Goal: Book appointment/travel/reservation

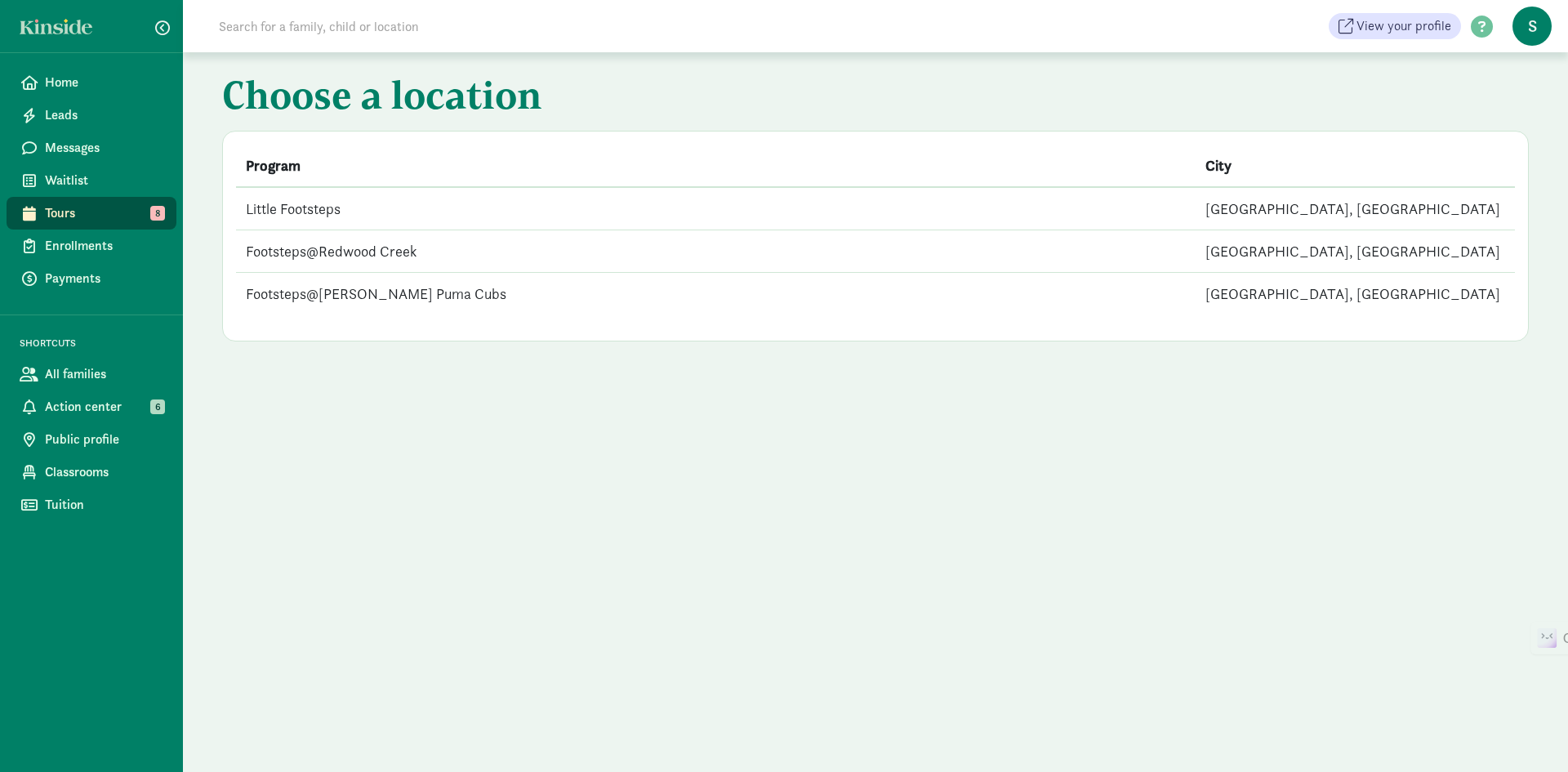
click at [291, 208] on td "Little Footsteps" at bounding box center [716, 208] width 960 height 43
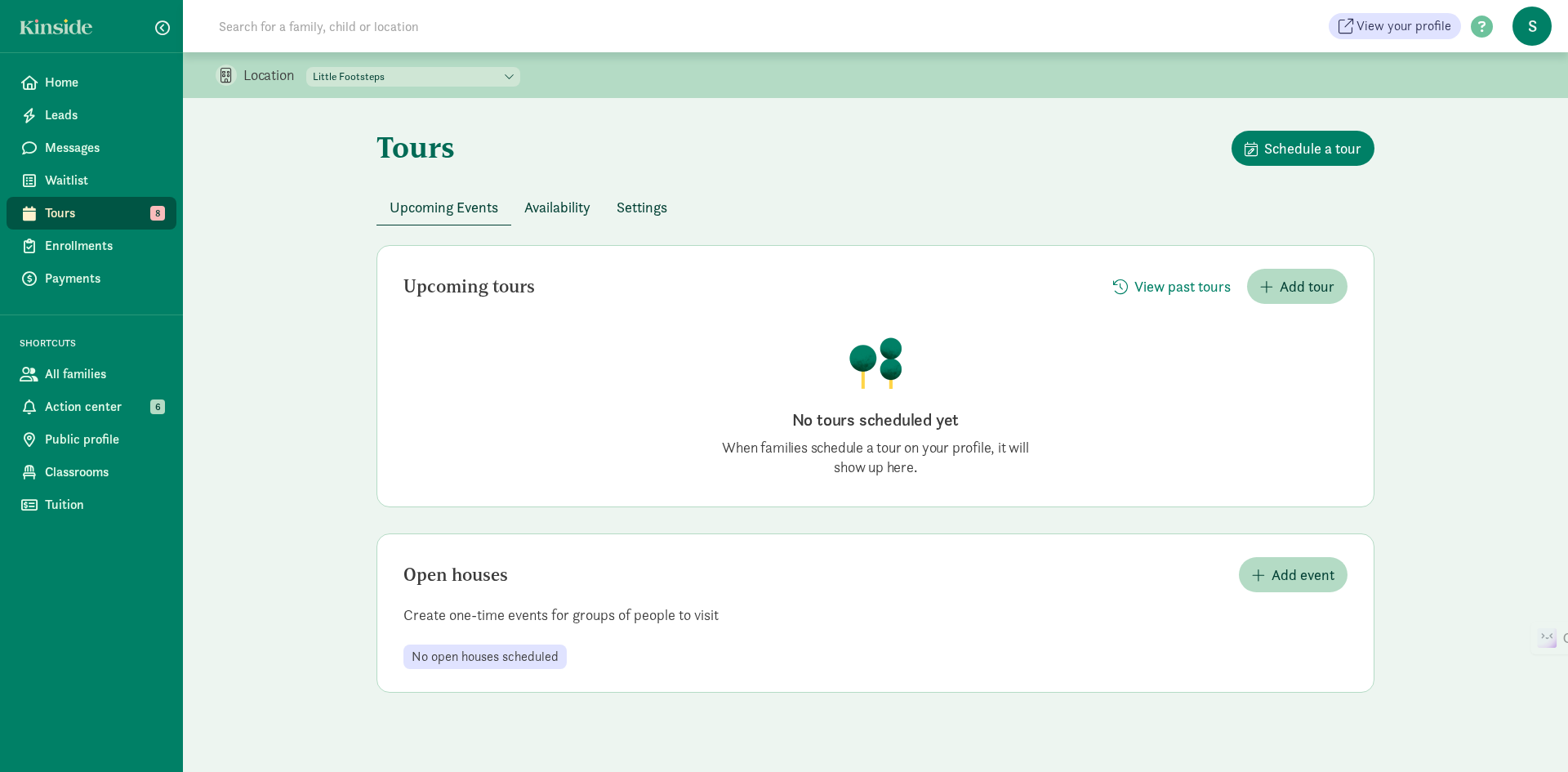
click at [562, 210] on span "Availability" at bounding box center [558, 207] width 66 height 22
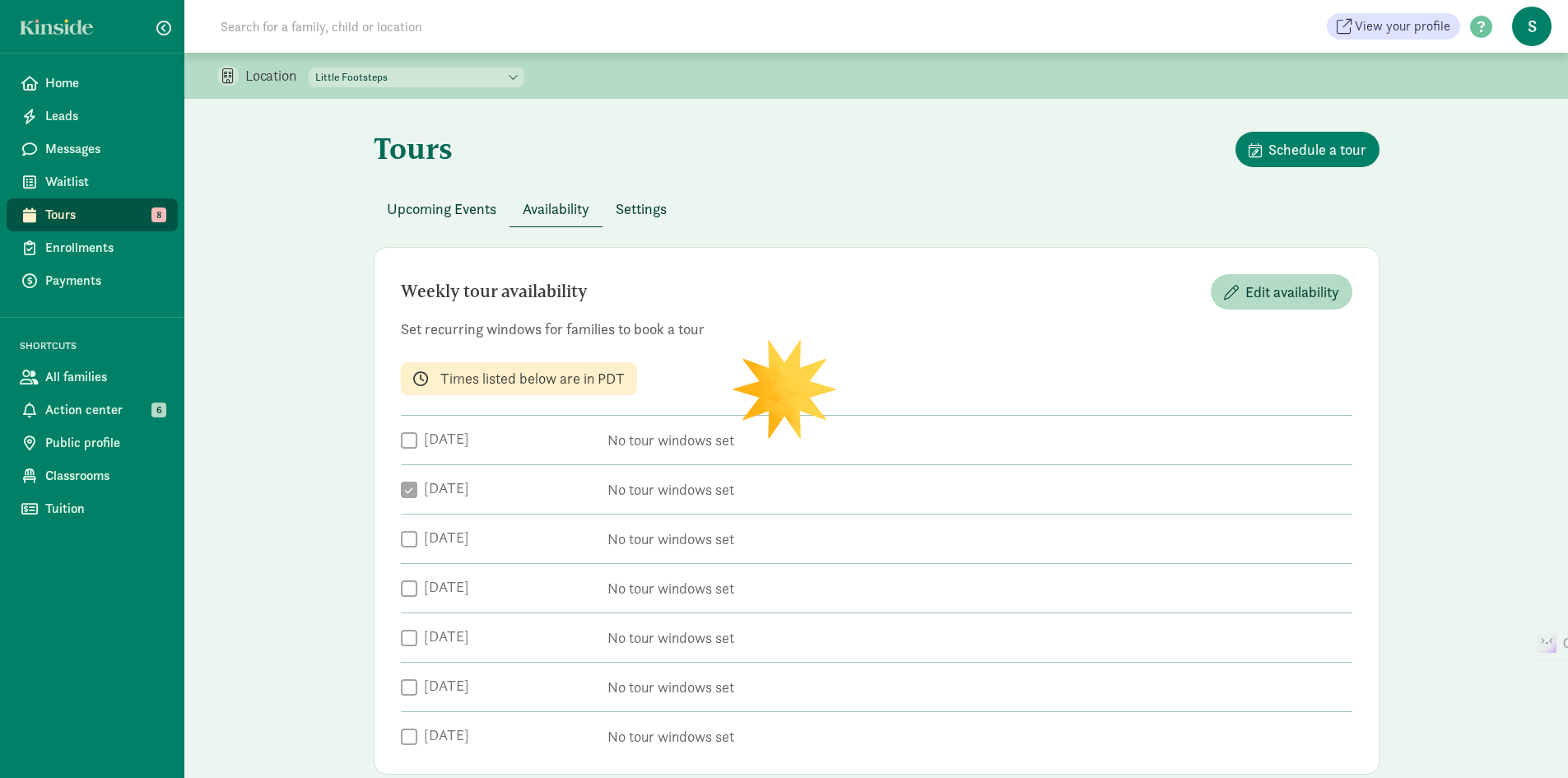
checkbox input "true"
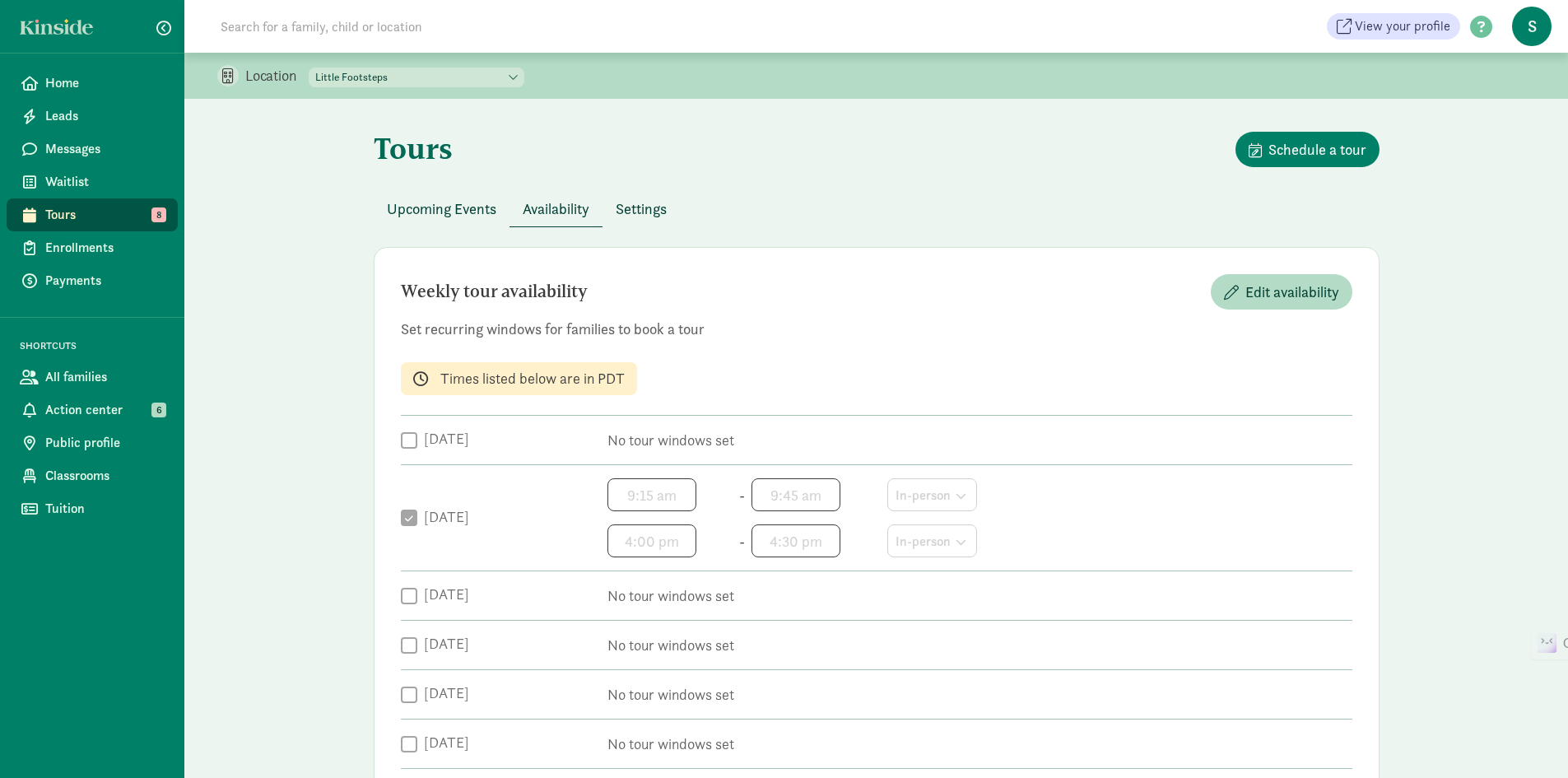
click at [649, 207] on span "Settings" at bounding box center [641, 208] width 51 height 23
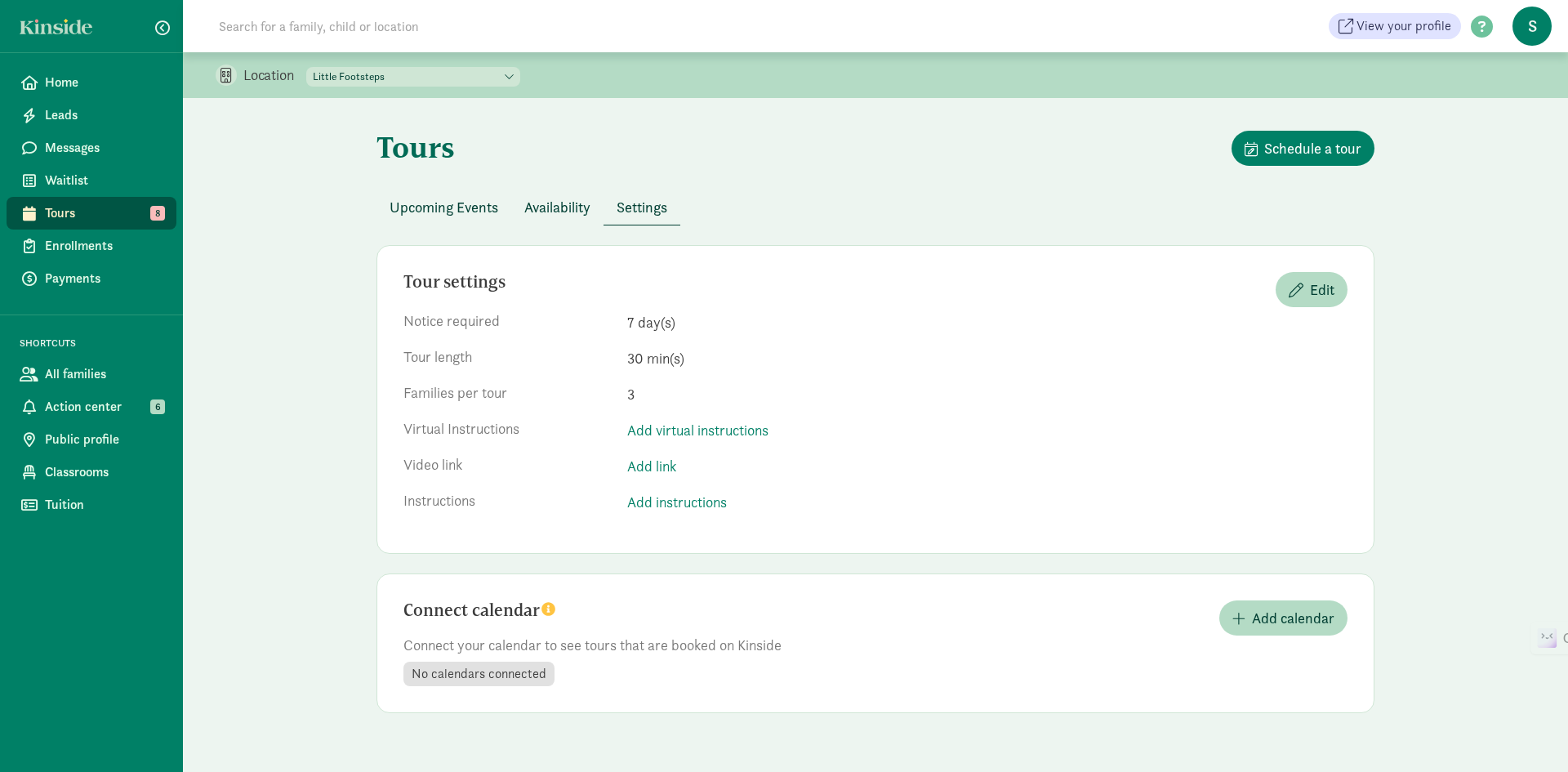
click at [458, 202] on span "Upcoming Events" at bounding box center [444, 207] width 109 height 22
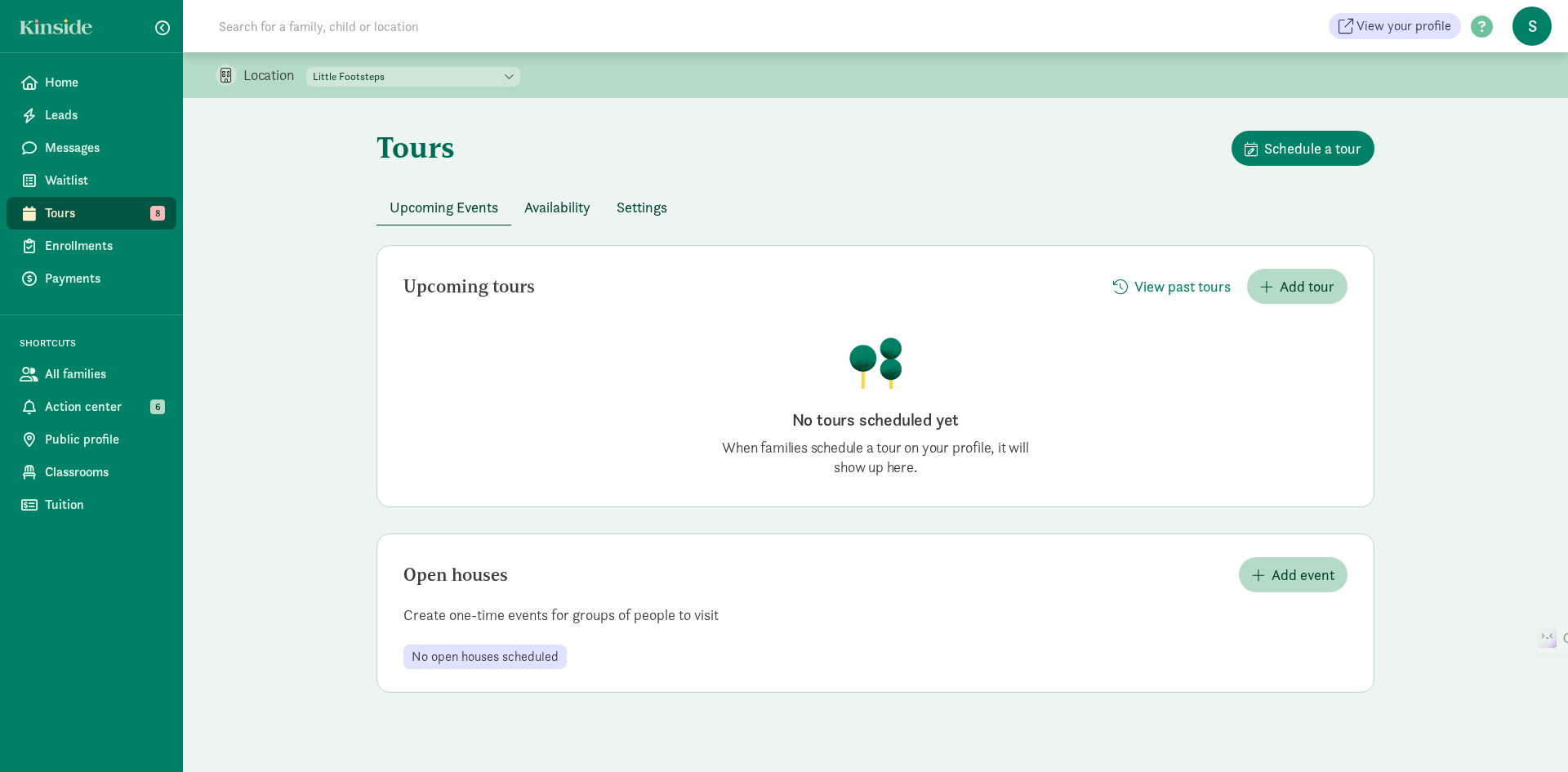
click at [392, 76] on select "Little Footsteps Footsteps@Redwood Creek Footsteps@Nesbit Puma Cubs" at bounding box center [413, 77] width 214 height 20
select select "305222"
click at [307, 67] on select "Little Footsteps Footsteps@Redwood Creek Footsteps@Nesbit Puma Cubs" at bounding box center [413, 77] width 214 height 20
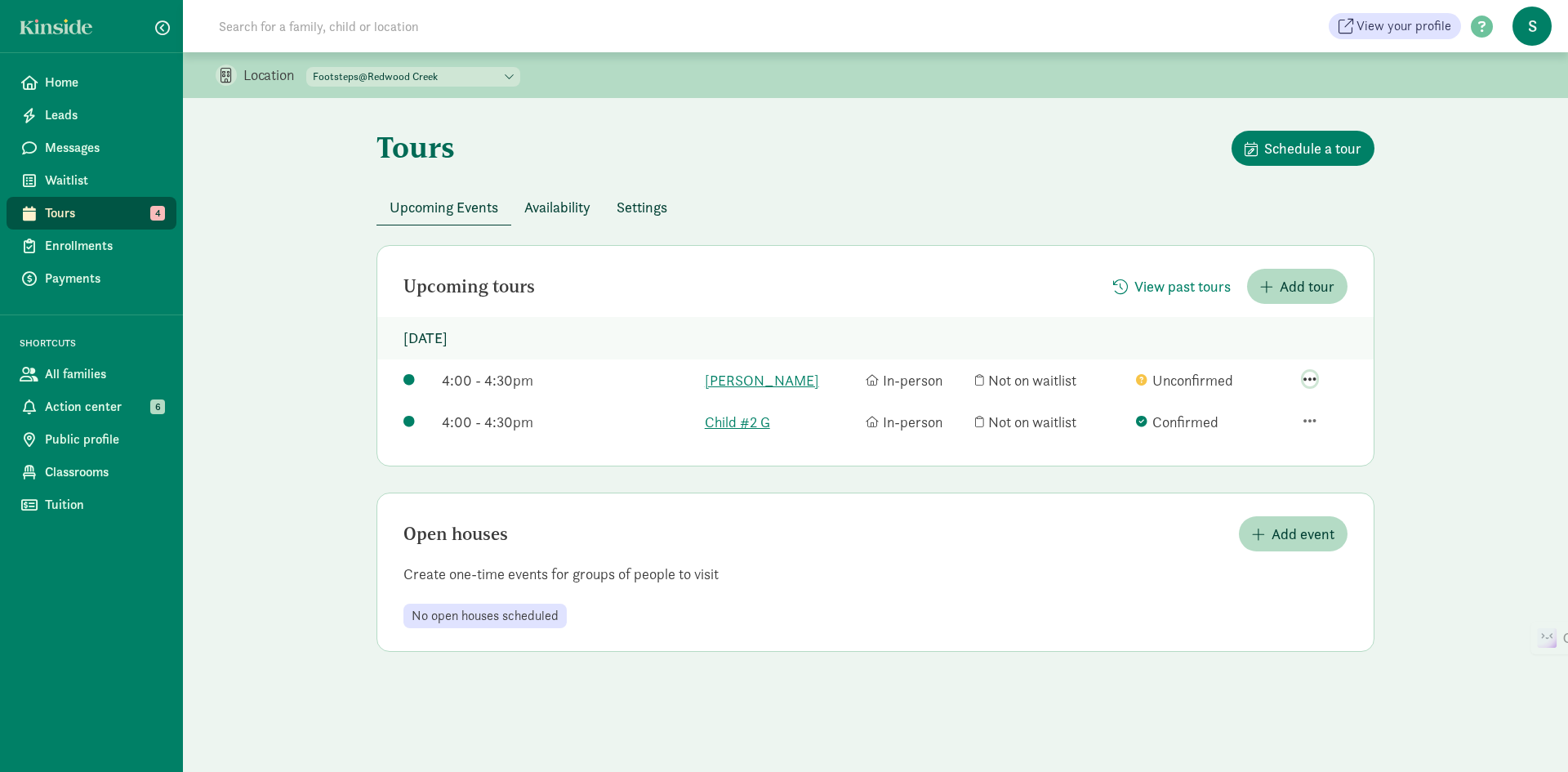
click at [1315, 377] on span "button" at bounding box center [1310, 379] width 13 height 15
click at [1448, 367] on div "Location Little Footsteps Footsteps@Redwood Creek Footsteps@Nesbit Puma Cubs To…" at bounding box center [876, 369] width 1385 height 633
click at [1161, 288] on span "View past tours" at bounding box center [1182, 286] width 96 height 22
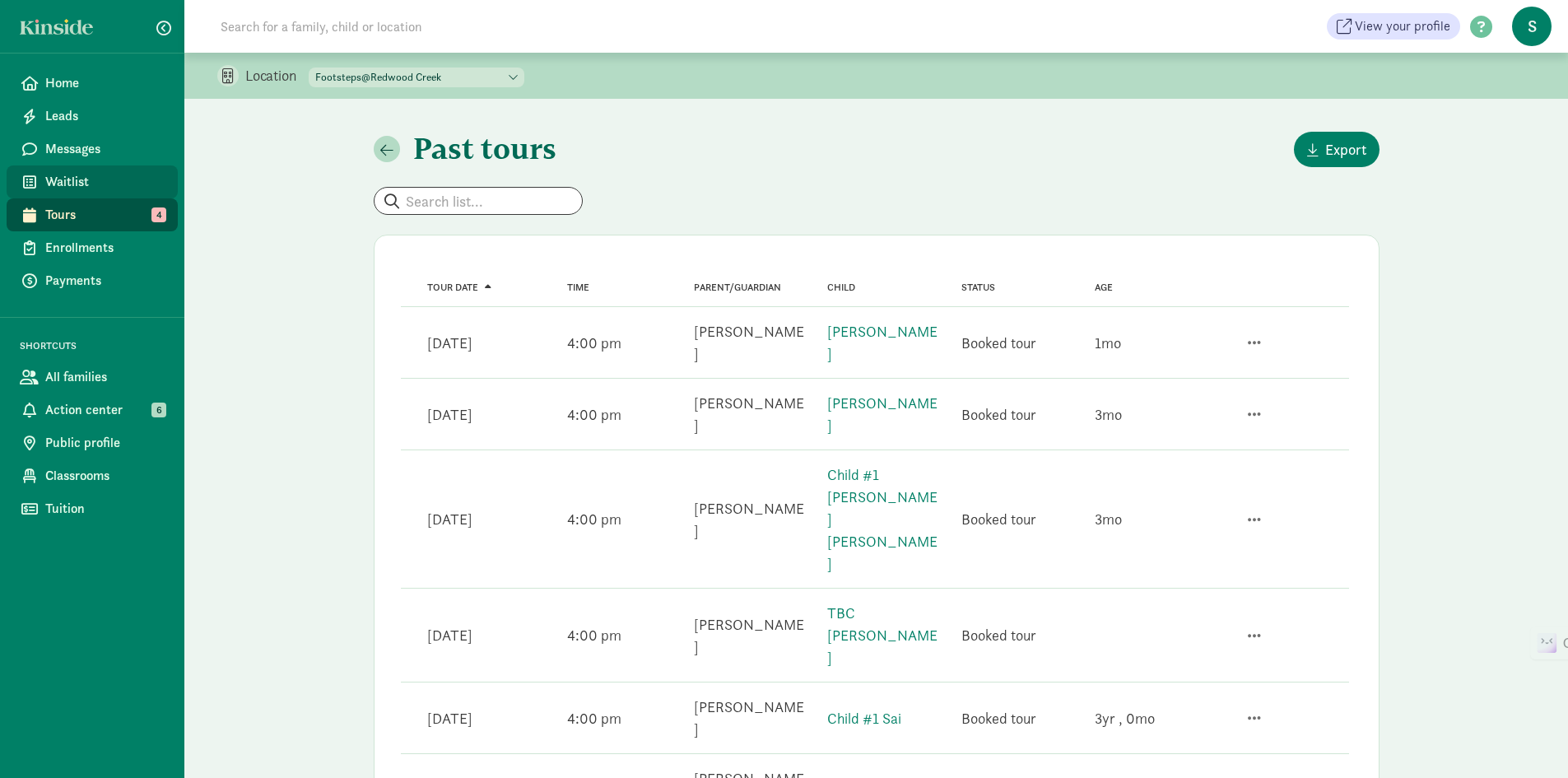
click at [78, 175] on span "Waitlist" at bounding box center [105, 182] width 120 height 20
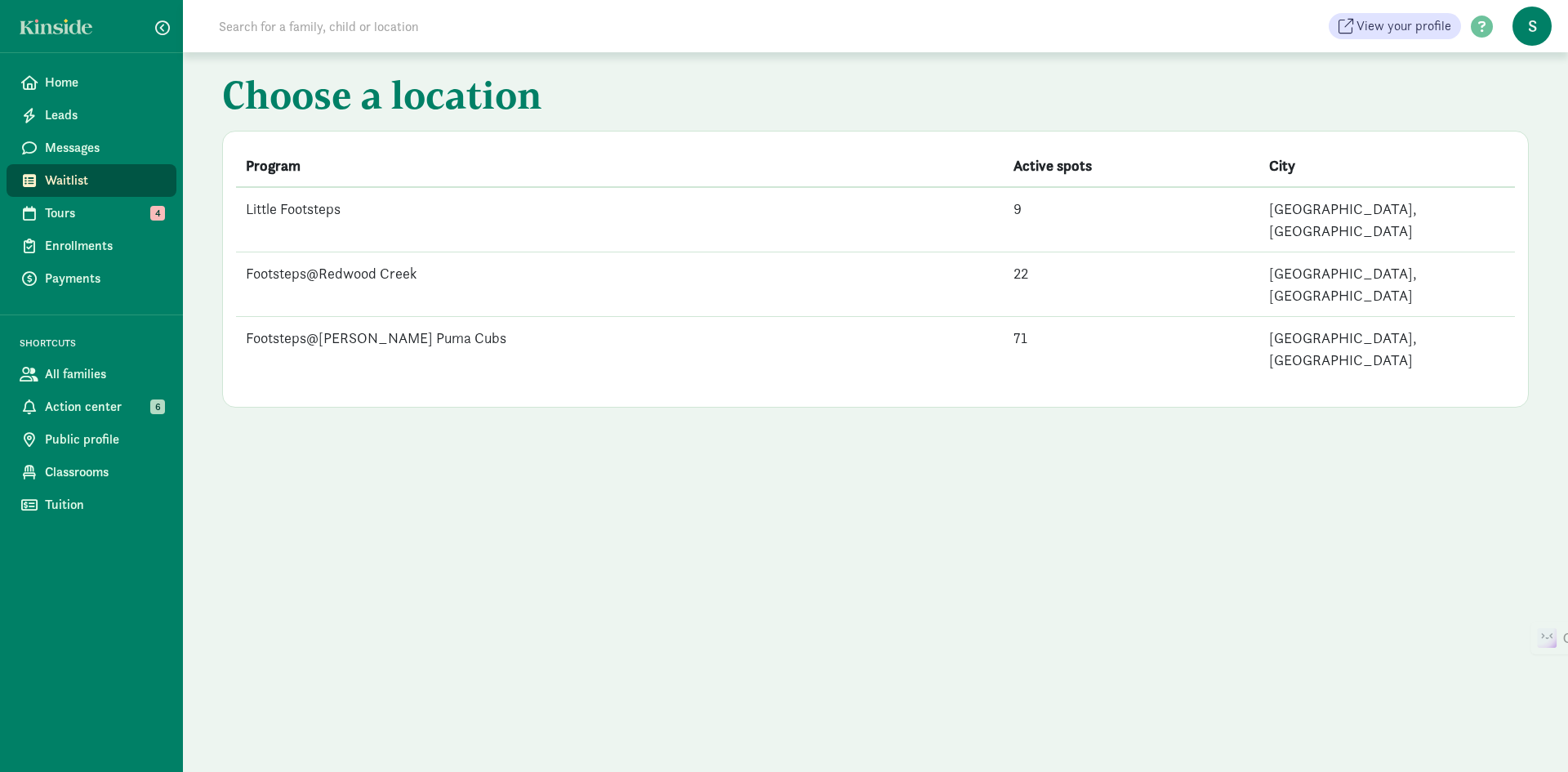
click at [359, 252] on td "Footsteps@Redwood Creek" at bounding box center [620, 285] width 767 height 65
